Goal: Task Accomplishment & Management: Manage account settings

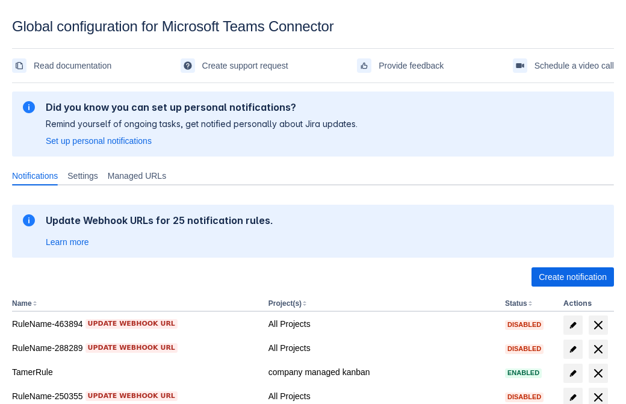
click at [573, 277] on span "Create notification" at bounding box center [573, 276] width 68 height 19
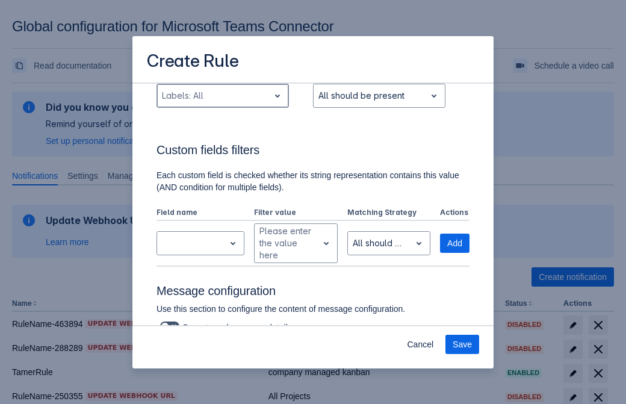
click at [222, 96] on div "Scrollable content" at bounding box center [213, 96] width 102 height 14
type input "853993_label"
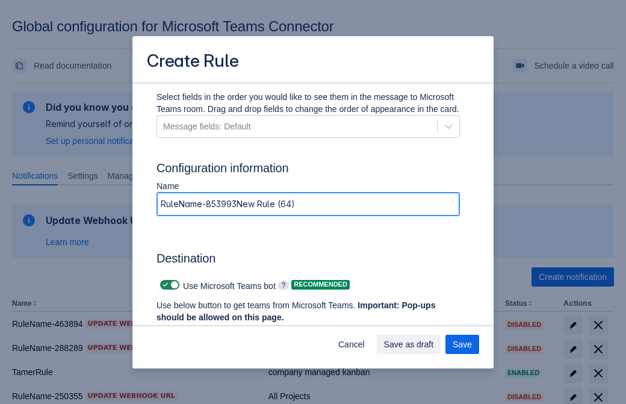
type input "RuleName-853993New Rule (64)"
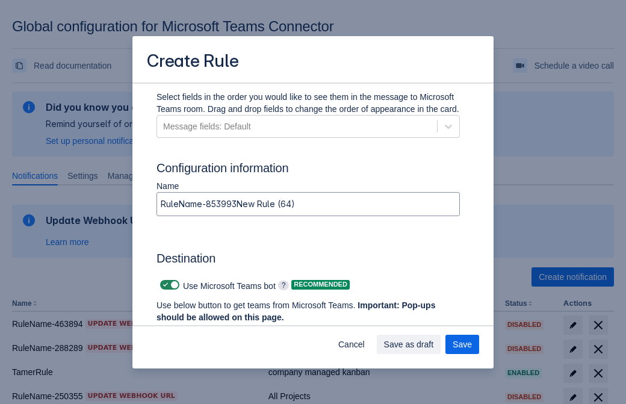
click at [164, 285] on span "Scrollable content" at bounding box center [166, 285] width 10 height 10
click at [164, 285] on input "Scrollable content" at bounding box center [164, 285] width 8 height 8
checkbox input "false"
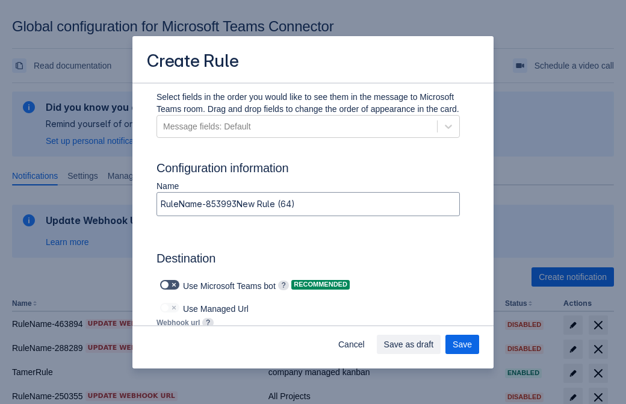
type input "https://prod-172.westeurope.logic.azure.com:443/workflows/ae977bb6ae334c9d95dfe…"
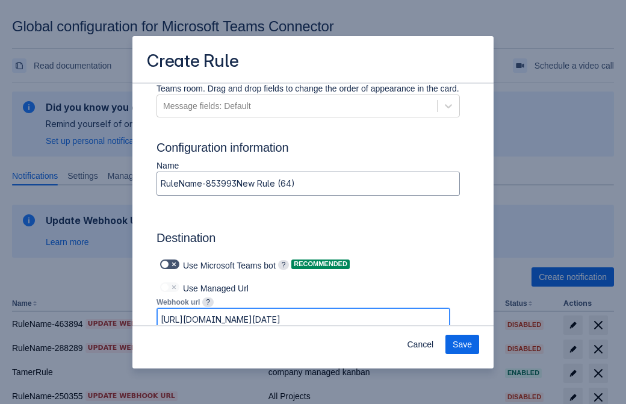
click at [462, 344] on span "Save" at bounding box center [462, 344] width 19 height 19
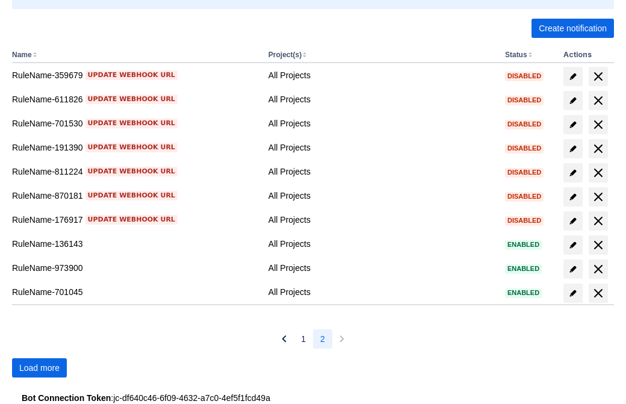
click at [39, 368] on span "Load more" at bounding box center [39, 367] width 40 height 19
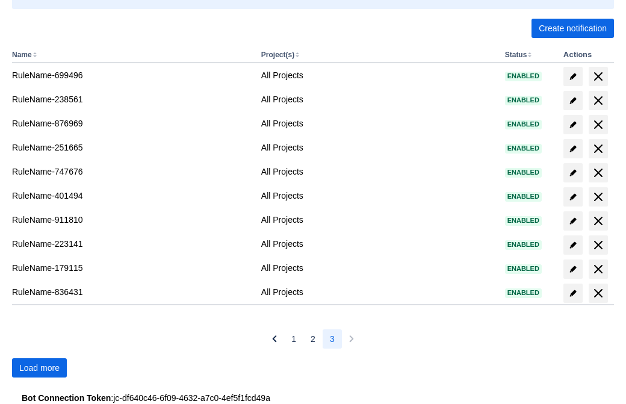
click at [39, 368] on span "Load more" at bounding box center [39, 367] width 40 height 19
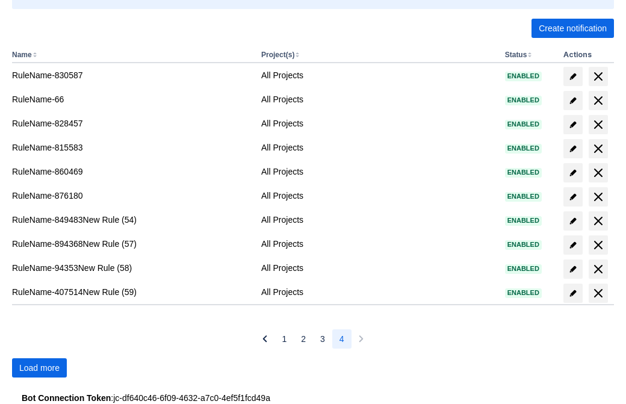
click at [39, 368] on span "Load more" at bounding box center [39, 367] width 40 height 19
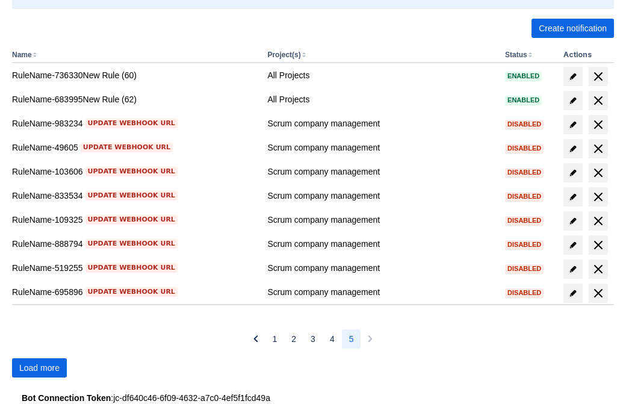
click at [39, 368] on span "Load more" at bounding box center [39, 367] width 40 height 19
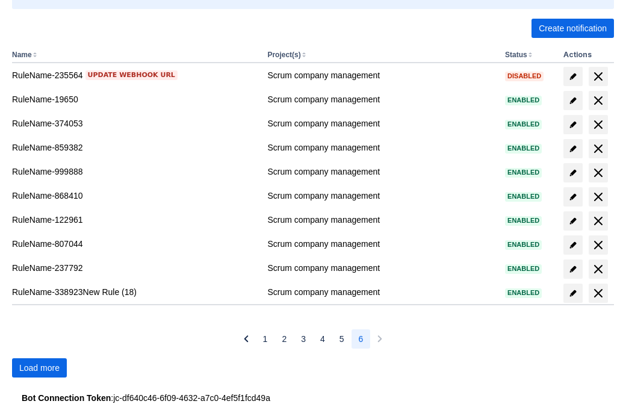
click at [39, 368] on span "Load more" at bounding box center [39, 367] width 40 height 19
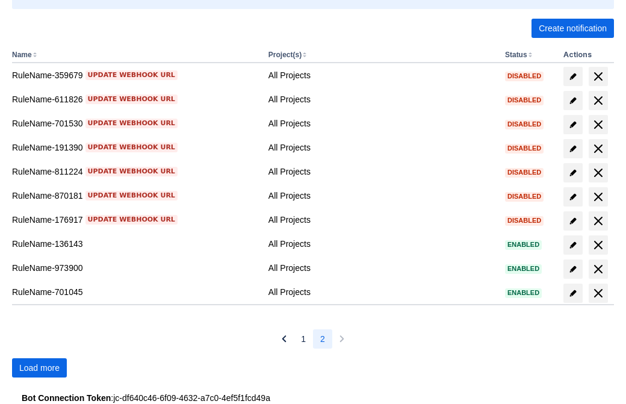
click at [39, 368] on span "Load more" at bounding box center [39, 367] width 40 height 19
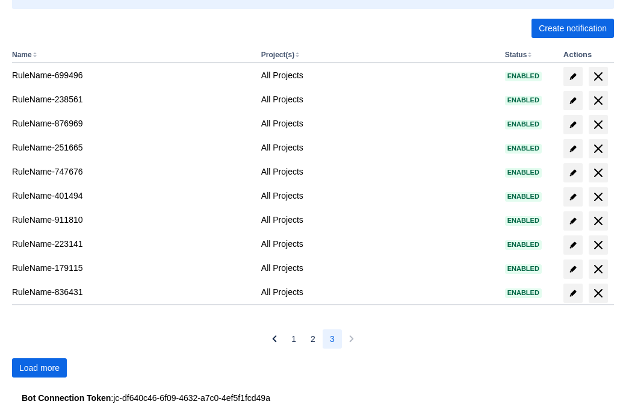
click at [39, 368] on span "Load more" at bounding box center [39, 367] width 40 height 19
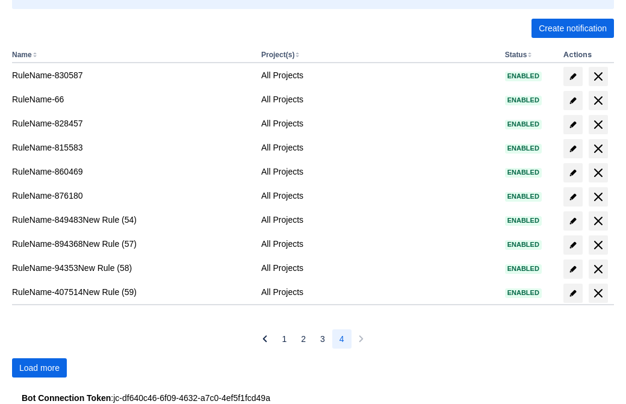
click at [39, 368] on span "Load more" at bounding box center [39, 367] width 40 height 19
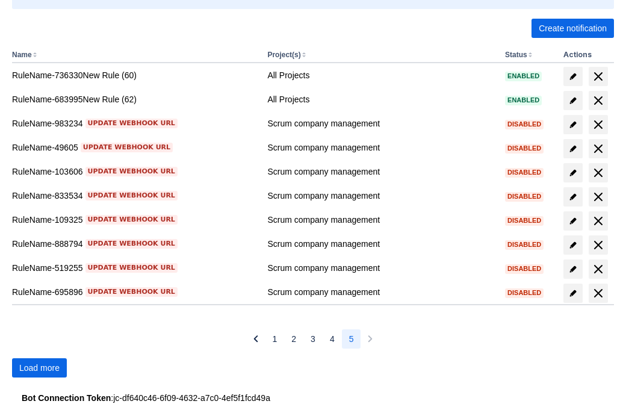
click at [39, 368] on span "Load more" at bounding box center [39, 367] width 40 height 19
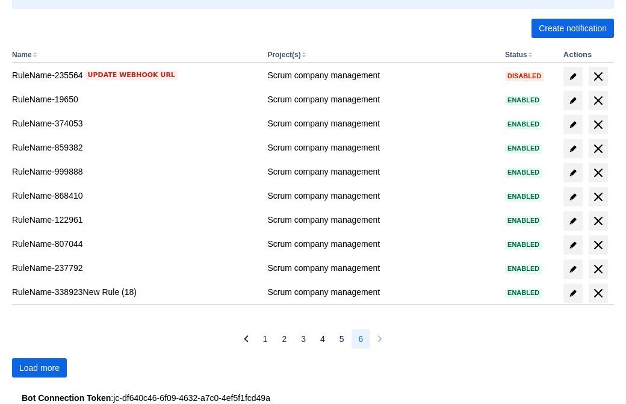
click at [39, 368] on span "Load more" at bounding box center [39, 367] width 40 height 19
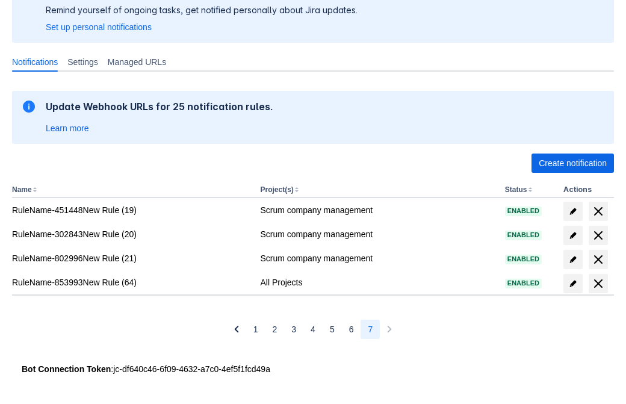
click at [598, 284] on span "delete" at bounding box center [598, 283] width 14 height 14
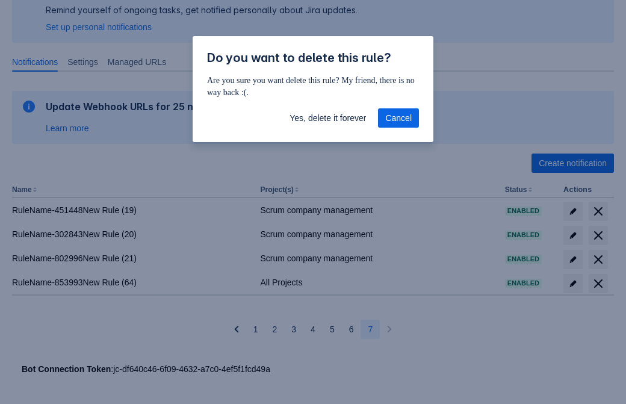
click at [328, 118] on span "Yes, delete it forever" at bounding box center [328, 117] width 76 height 19
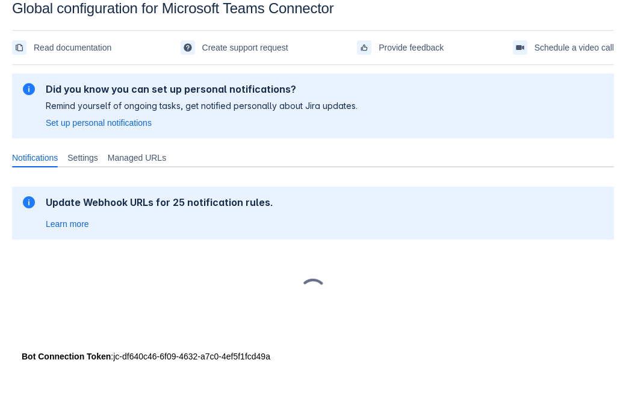
scroll to position [18, 0]
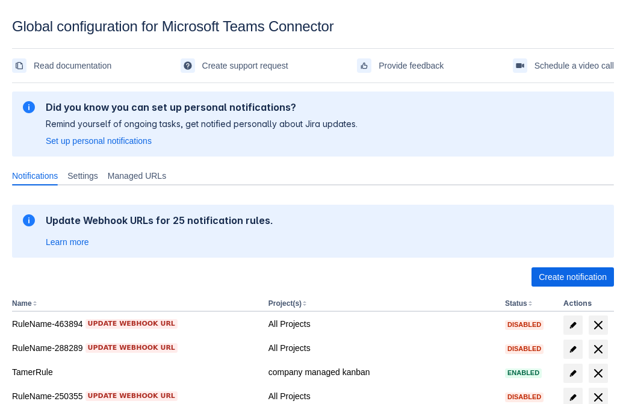
click at [573, 277] on span "Create notification" at bounding box center [573, 276] width 68 height 19
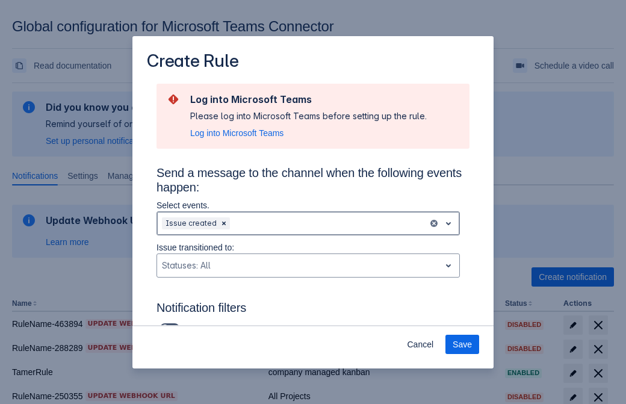
click at [308, 223] on div "Scrollable content" at bounding box center [327, 223] width 191 height 14
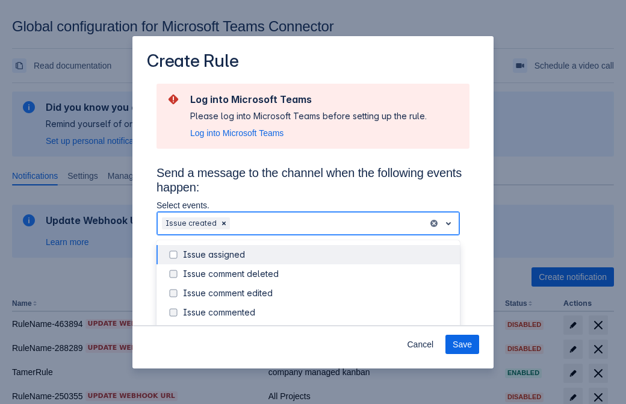
click at [318, 326] on div "Issue created" at bounding box center [318, 332] width 270 height 12
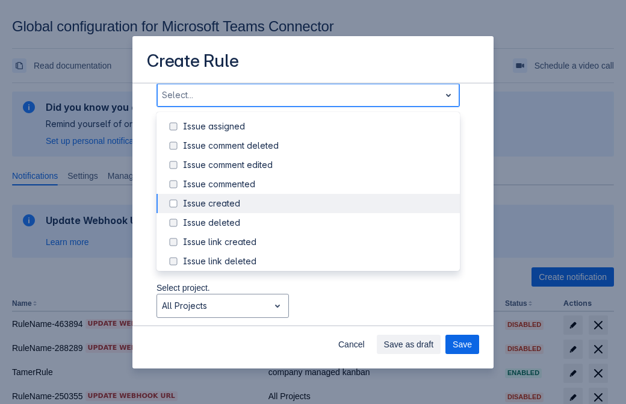
click at [318, 313] on div "Issue updated" at bounding box center [318, 319] width 270 height 12
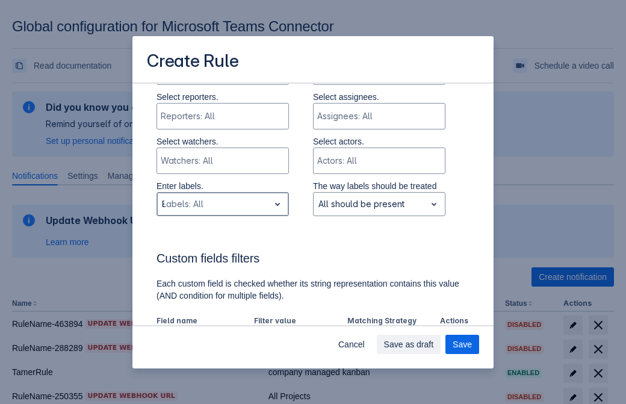
type input "813493_label"
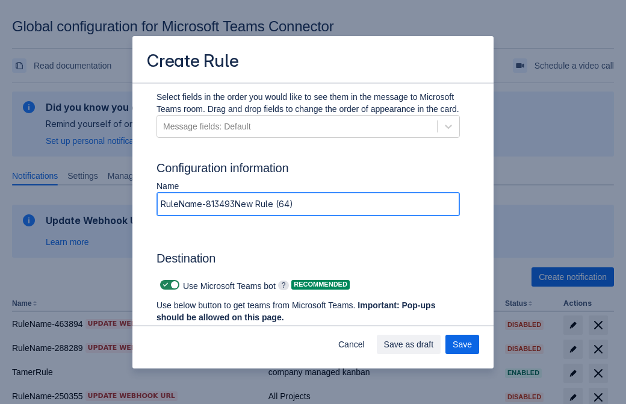
type input "RuleName-813493New Rule (64)"
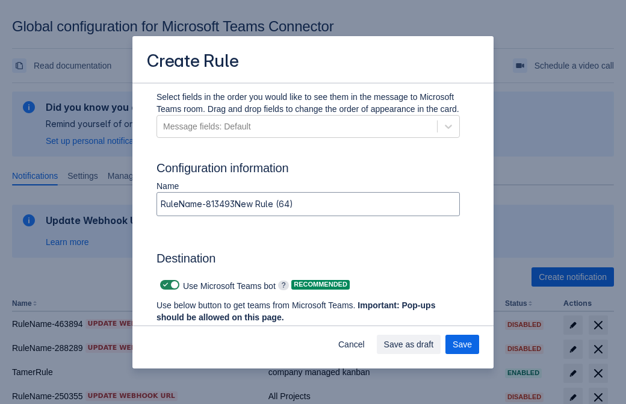
click at [164, 285] on span "Scrollable content" at bounding box center [166, 285] width 10 height 10
click at [164, 285] on input "Scrollable content" at bounding box center [164, 285] width 8 height 8
checkbox input "false"
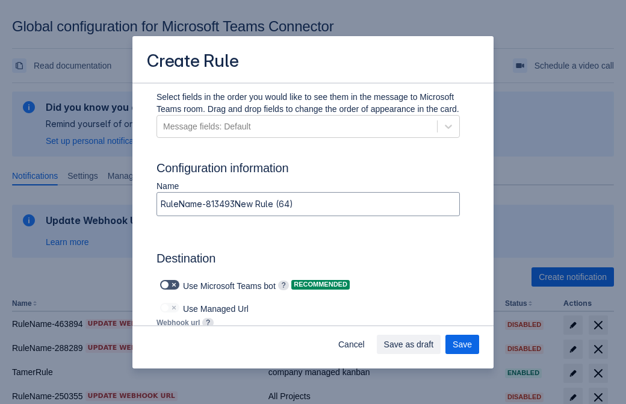
type input "https://prod-112.westeurope.logic.azure.com:443/workflows/bae959254738451b85002…"
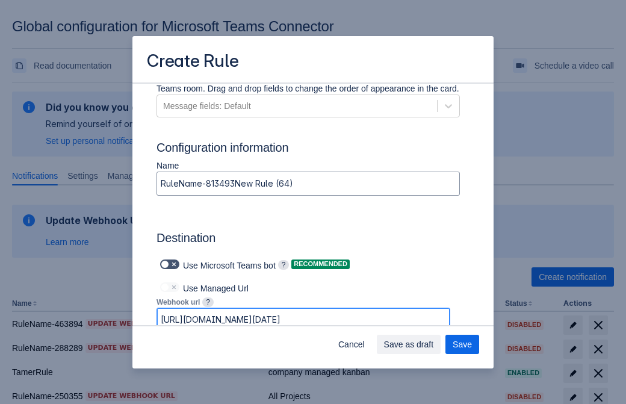
click at [434, 344] on span "Save as draft" at bounding box center [409, 344] width 50 height 19
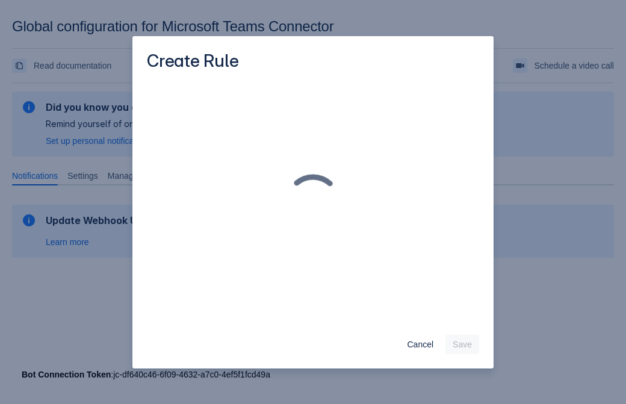
scroll to position [0, 0]
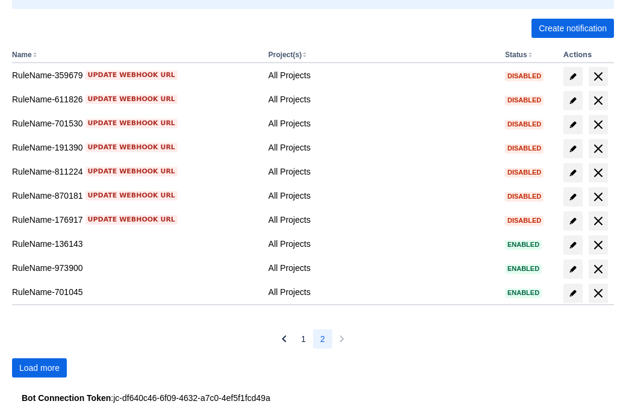
click at [39, 368] on span "Load more" at bounding box center [39, 367] width 40 height 19
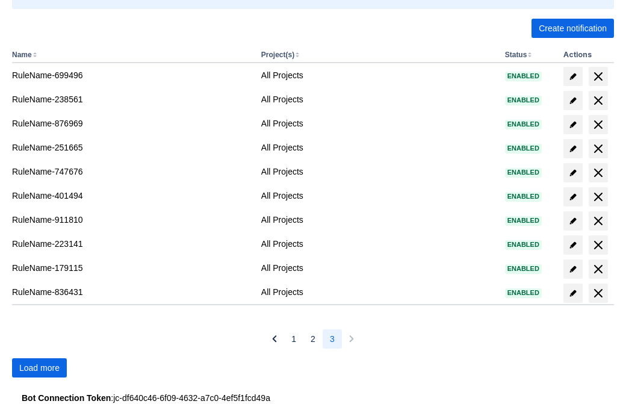
click at [39, 368] on span "Load more" at bounding box center [39, 367] width 40 height 19
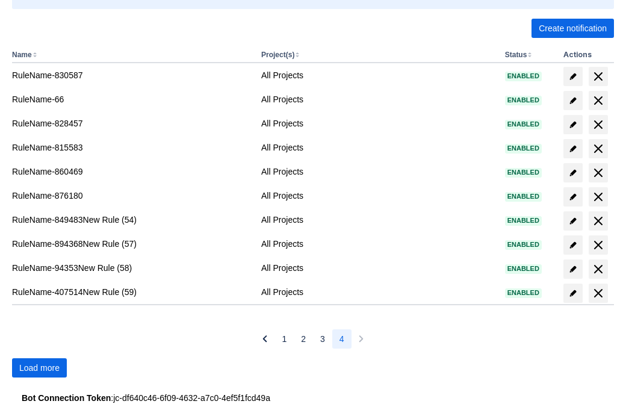
click at [39, 368] on span "Load more" at bounding box center [39, 367] width 40 height 19
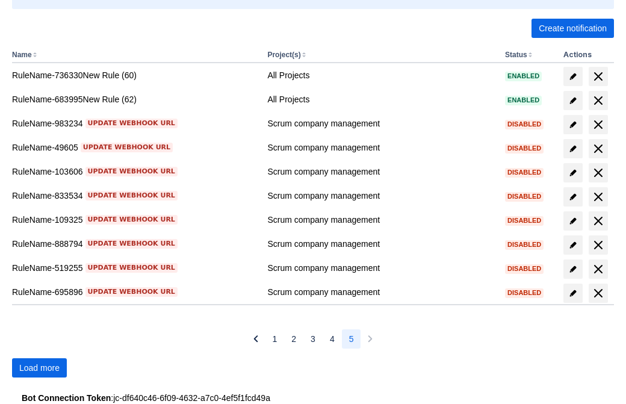
click at [39, 368] on span "Load more" at bounding box center [39, 367] width 40 height 19
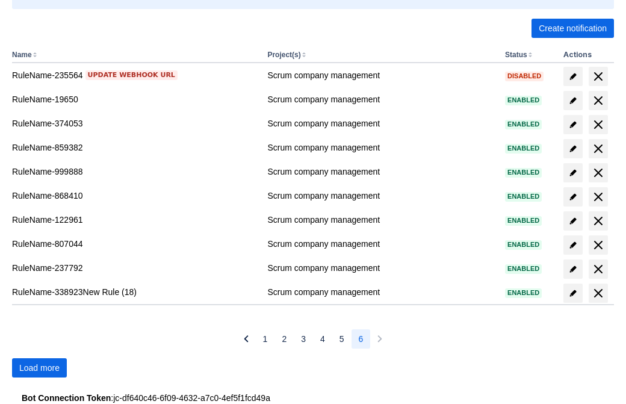
click at [39, 368] on span "Load more" at bounding box center [39, 367] width 40 height 19
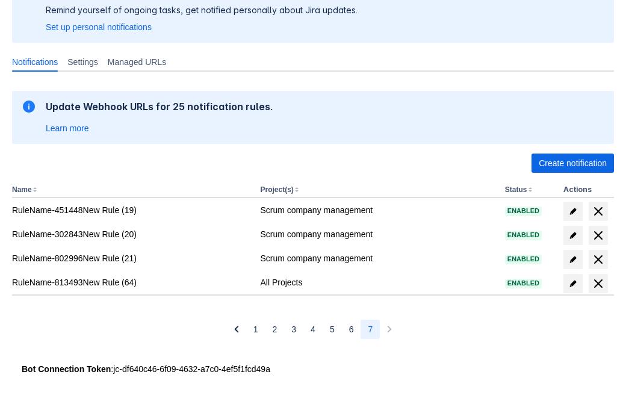
scroll to position [114, 0]
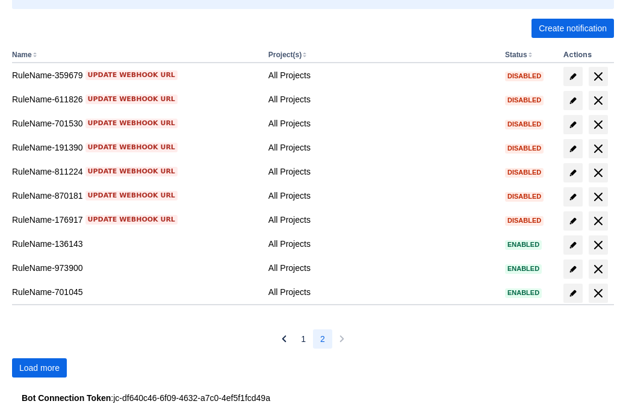
click at [39, 368] on span "Load more" at bounding box center [39, 367] width 40 height 19
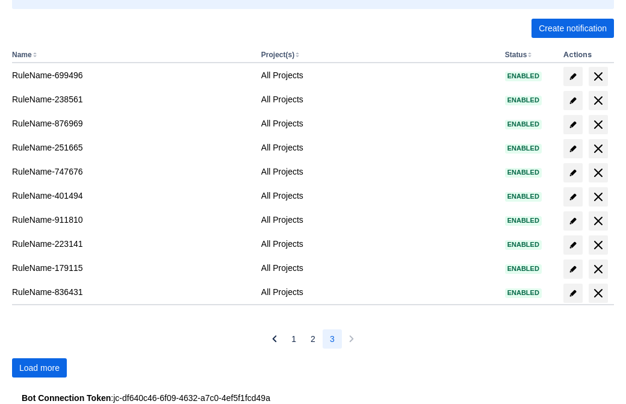
click at [39, 368] on span "Load more" at bounding box center [39, 367] width 40 height 19
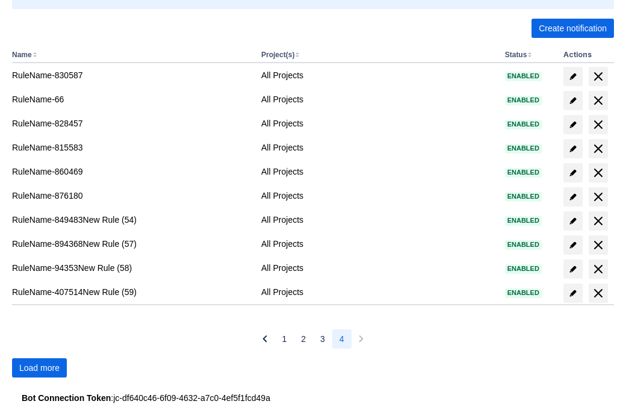
click at [39, 368] on span "Load more" at bounding box center [39, 367] width 40 height 19
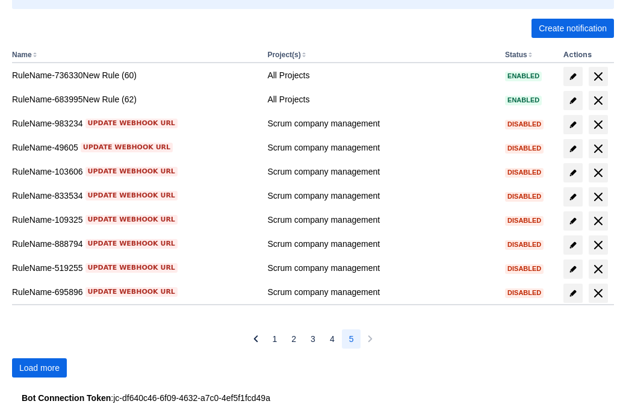
click at [39, 368] on span "Load more" at bounding box center [39, 367] width 40 height 19
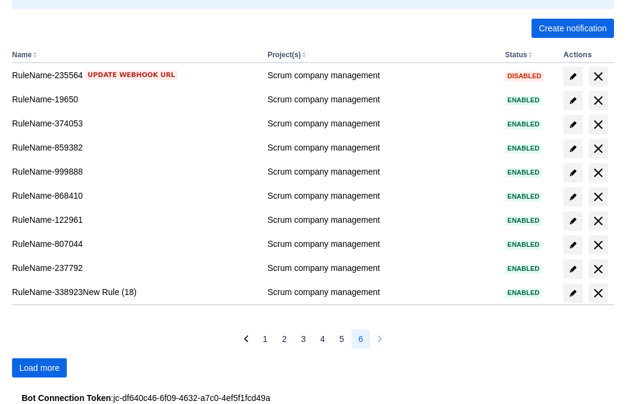
click at [39, 368] on span "Load more" at bounding box center [39, 367] width 40 height 19
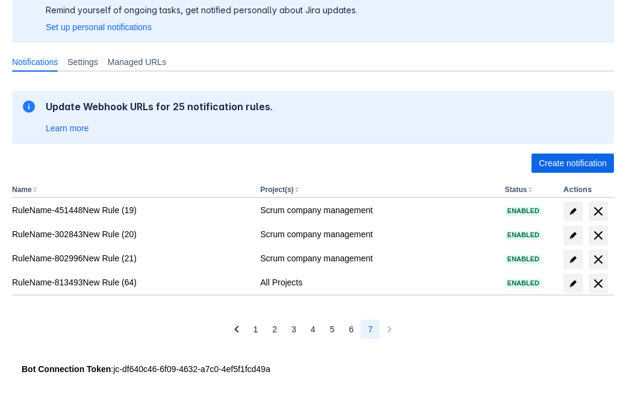
click at [598, 284] on span "delete" at bounding box center [598, 283] width 14 height 14
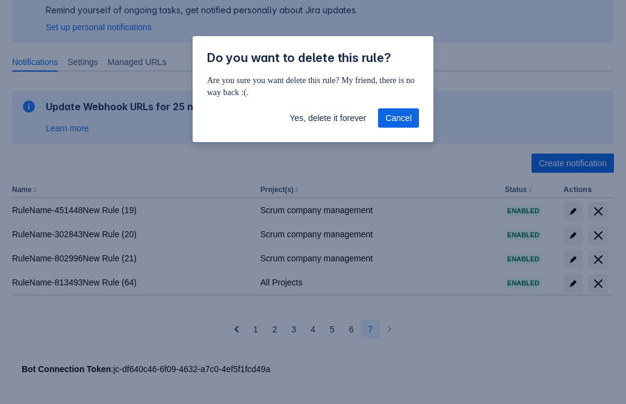
click at [328, 118] on span "Yes, delete it forever" at bounding box center [328, 117] width 76 height 19
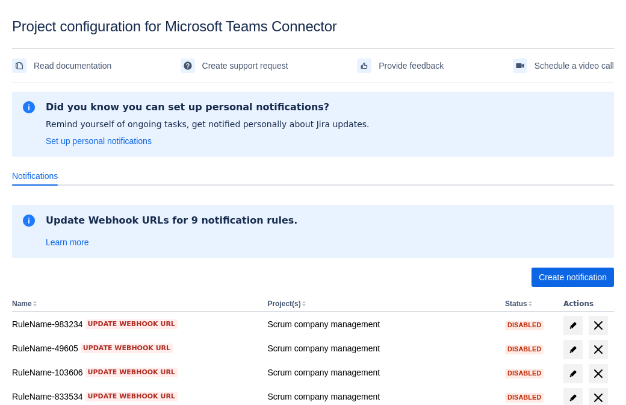
click at [573, 277] on span "Create notification" at bounding box center [573, 276] width 68 height 19
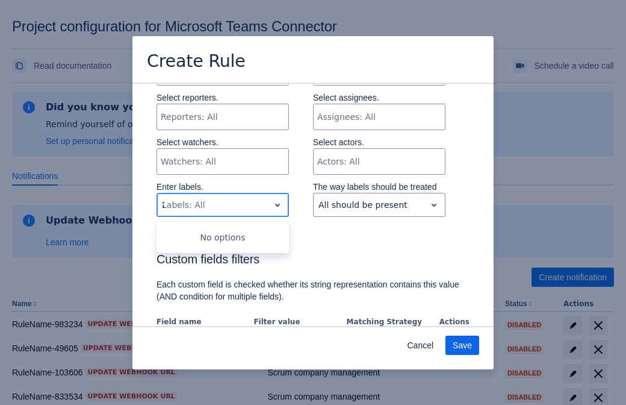
type input "212980_label"
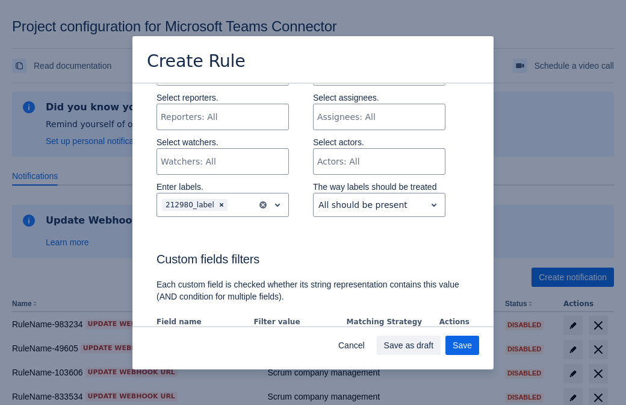
scroll to position [734, 0]
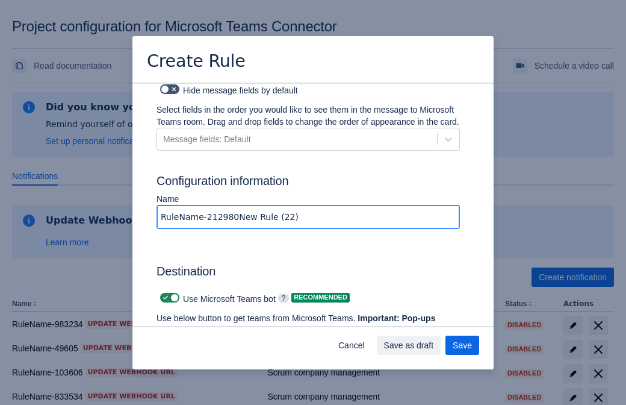
type input "RuleName-212980New Rule (22)"
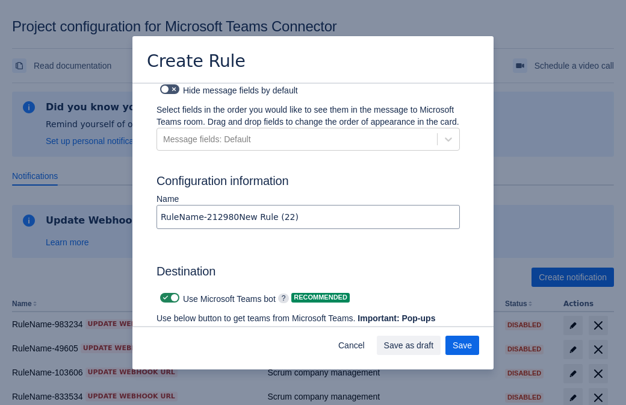
click at [164, 293] on span at bounding box center [166, 298] width 10 height 10
click at [164, 294] on input "checkbox" at bounding box center [164, 298] width 8 height 8
checkbox input "false"
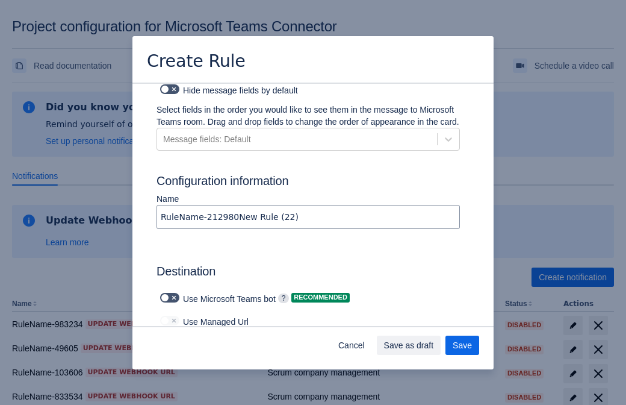
type input "[URL][DOMAIN_NAME][DATE]"
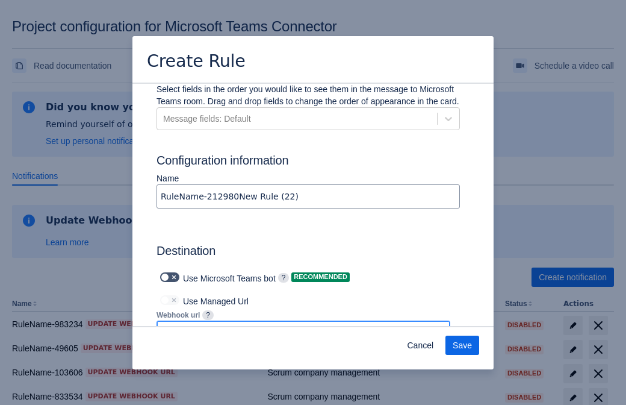
click at [462, 345] on span "Save" at bounding box center [462, 344] width 19 height 19
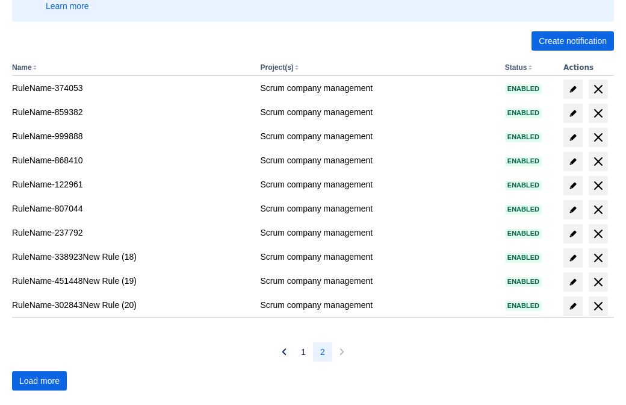
click at [39, 381] on span "Load more" at bounding box center [39, 380] width 40 height 19
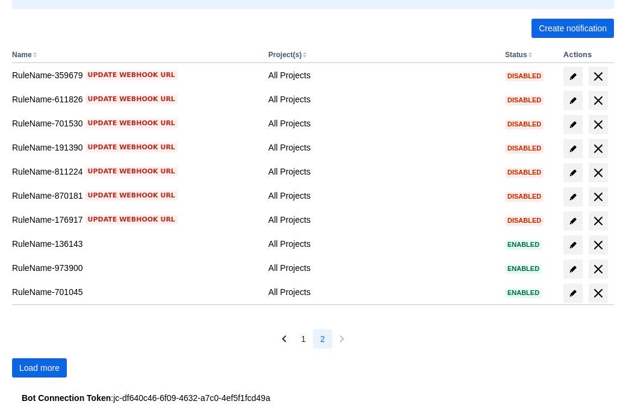
click at [39, 368] on span "Load more" at bounding box center [39, 367] width 40 height 19
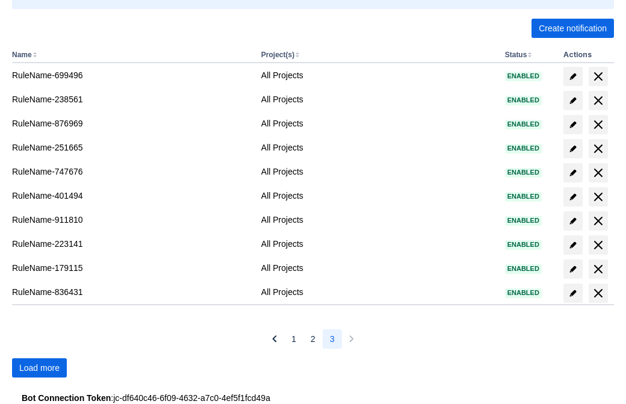
click at [39, 368] on span "Load more" at bounding box center [39, 367] width 40 height 19
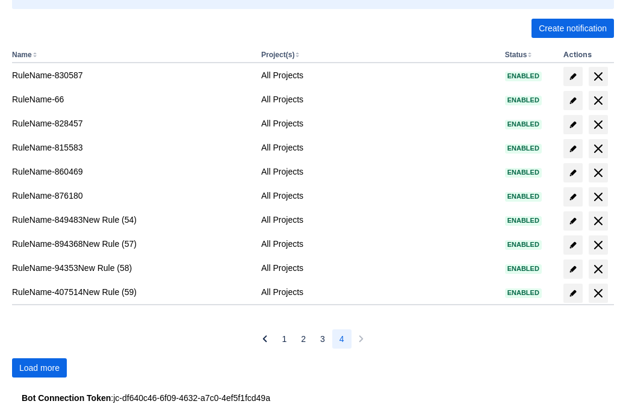
click at [39, 368] on span "Load more" at bounding box center [39, 367] width 40 height 19
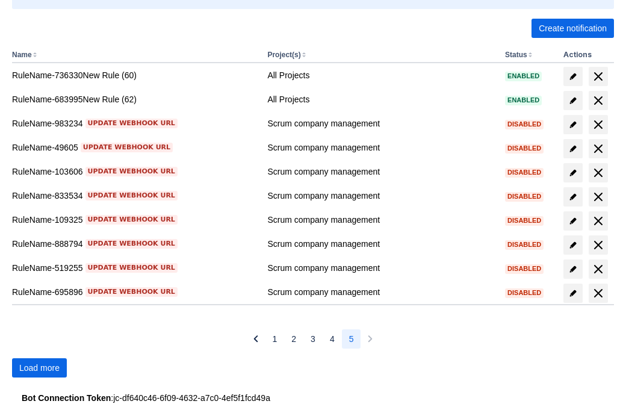
click at [39, 368] on span "Load more" at bounding box center [39, 367] width 40 height 19
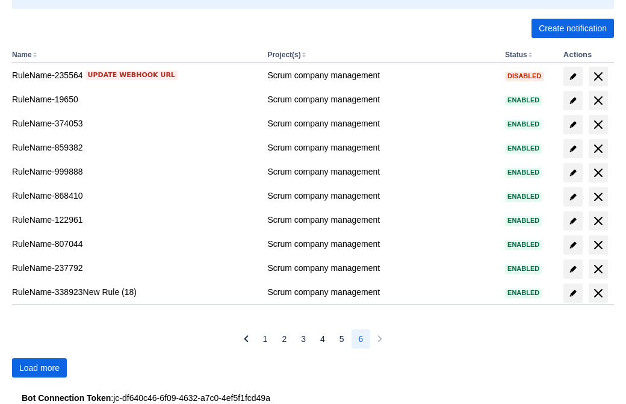
click at [39, 368] on span "Load more" at bounding box center [39, 367] width 40 height 19
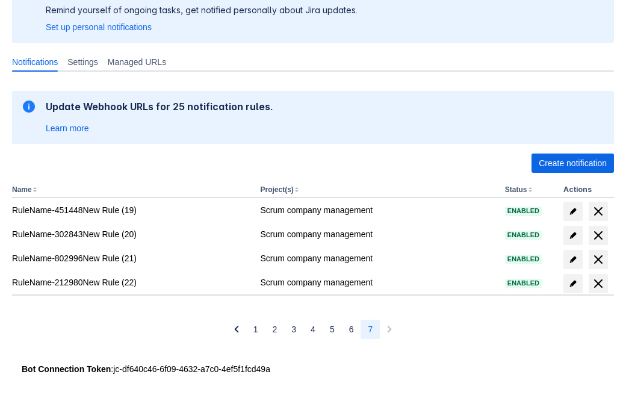
click at [598, 284] on span "delete" at bounding box center [598, 283] width 14 height 14
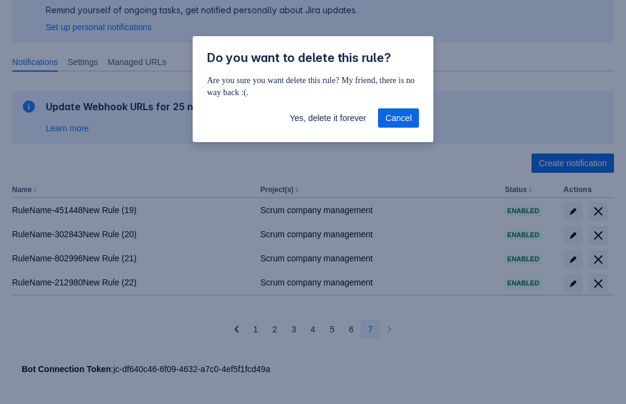
click at [328, 118] on span "Yes, delete it forever" at bounding box center [328, 117] width 76 height 19
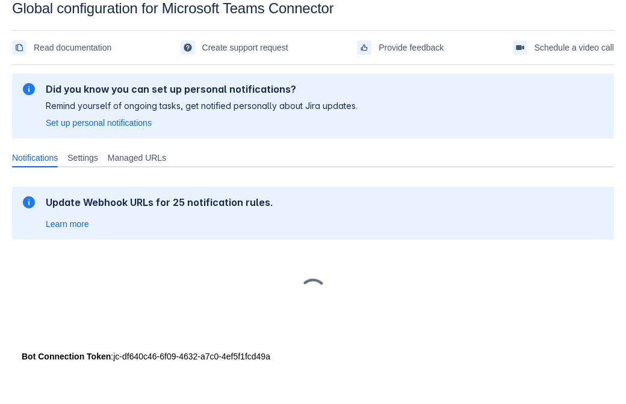
scroll to position [18, 0]
